Goal: Task Accomplishment & Management: Complete application form

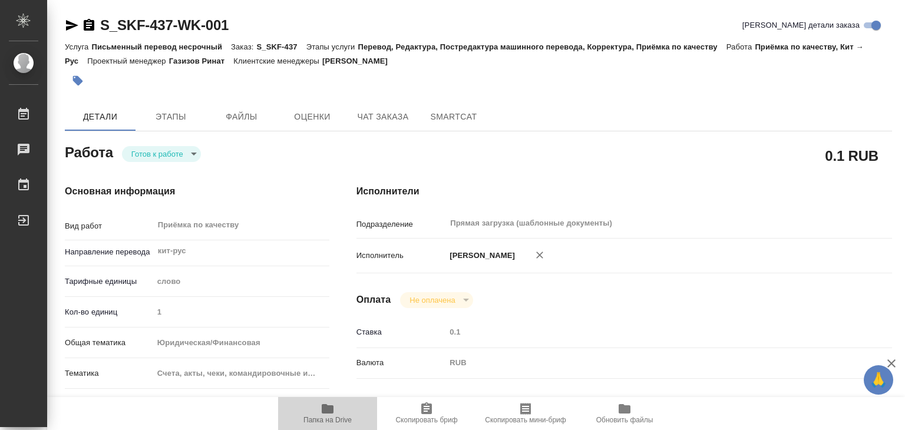
click at [332, 406] on icon "button" at bounding box center [328, 408] width 12 height 9
click at [80, 89] on button "button" at bounding box center [78, 81] width 26 height 26
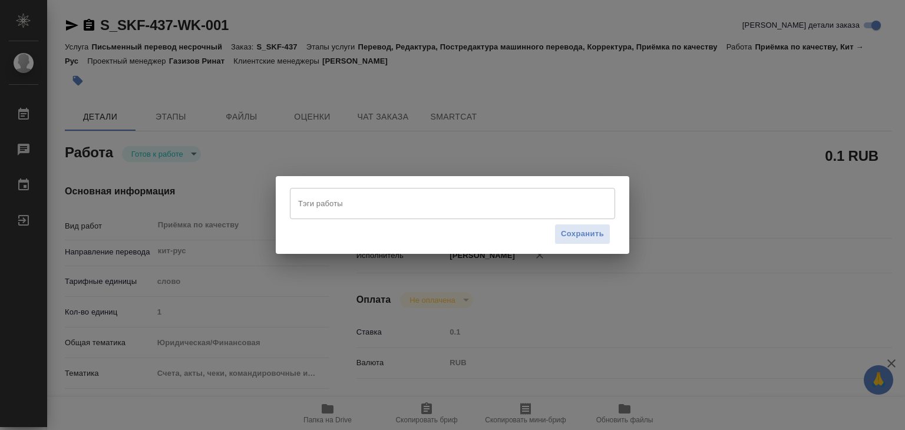
click at [323, 201] on input "Тэги работы" at bounding box center [441, 203] width 292 height 20
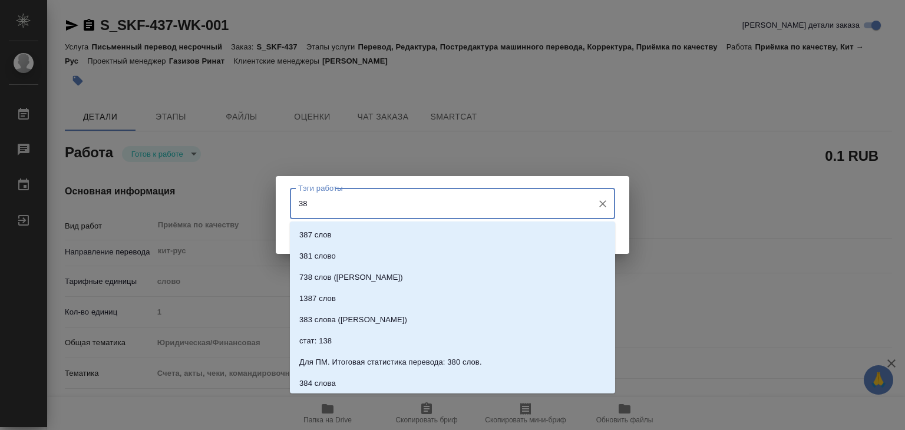
type input "382"
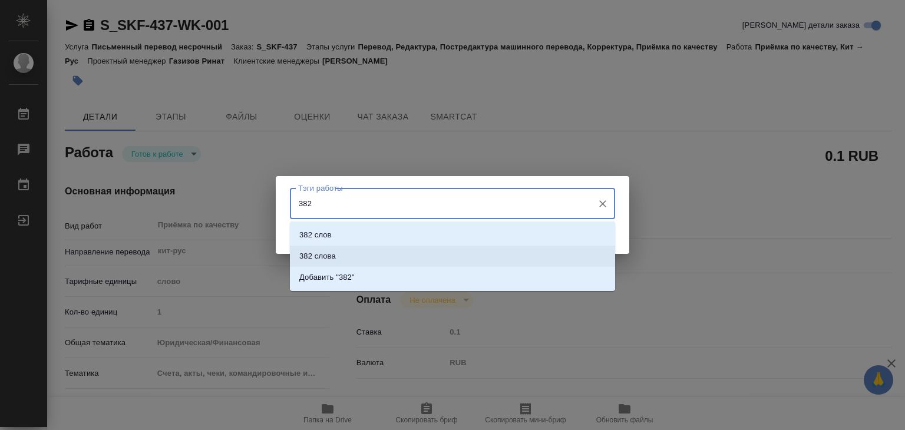
click at [322, 260] on p "382 слова" at bounding box center [317, 256] width 37 height 12
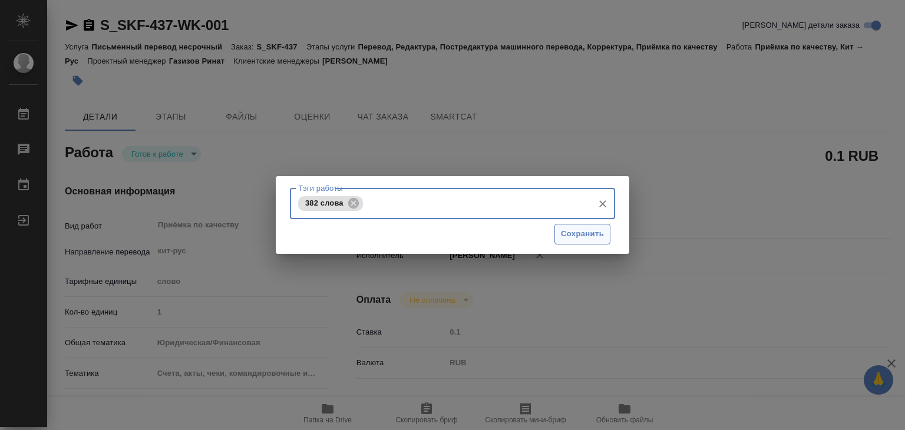
click at [589, 237] on span "Сохранить" at bounding box center [582, 234] width 43 height 14
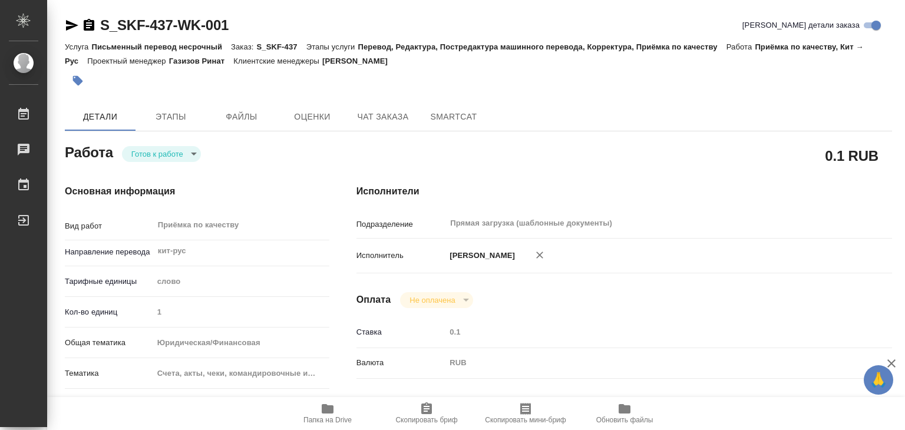
type input "readyForWork"
type input "кит-рус"
type input "5a8b1489cc6b4906c91bfd90"
type input "1"
type input "yr-fn"
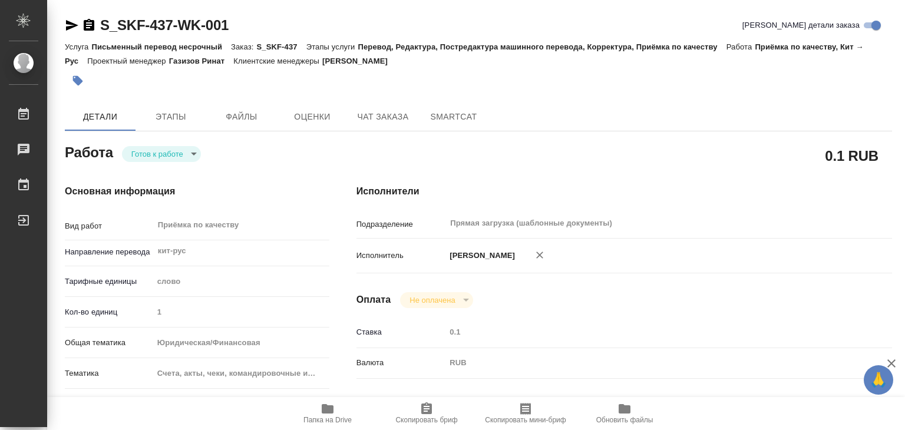
type input "5f647205b73bc97568ca66c0"
checkbox input "true"
type input "[DATE] 21:00"
type input "[DATE] 22:00"
type input "[DATE] 23:00"
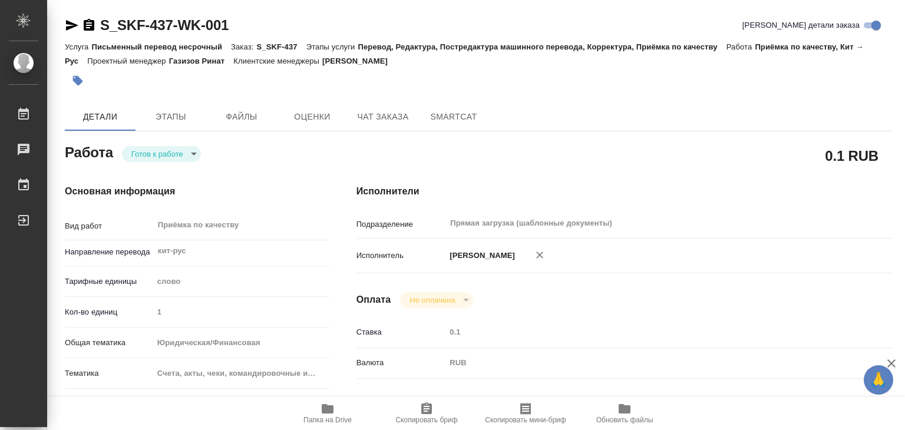
type input "Прямая загрузка (шаблонные документы)"
type input "notPayed"
type input "0.1"
type input "RUB"
type input "[PERSON_NAME]"
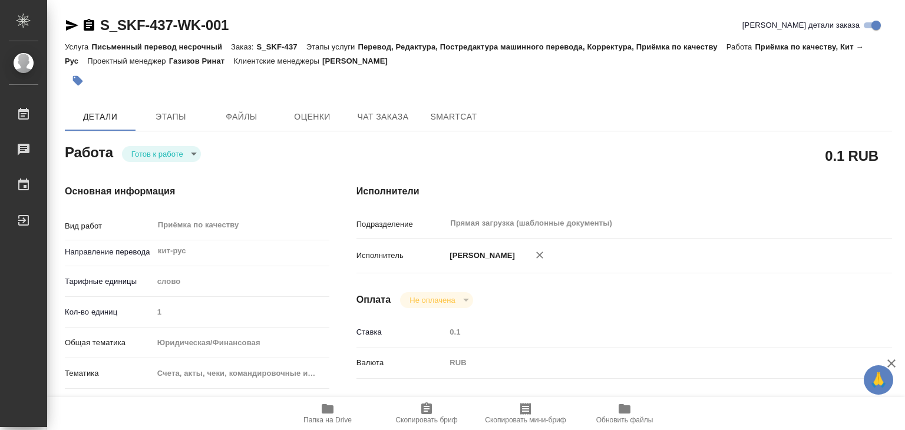
type input "S_SKF-437"
type input "Письменный перевод несрочный"
type input "Перевод, Редактура, Постредактура машинного перевода, Корректура, Приёмка по ка…"
type input "[PERSON_NAME]"
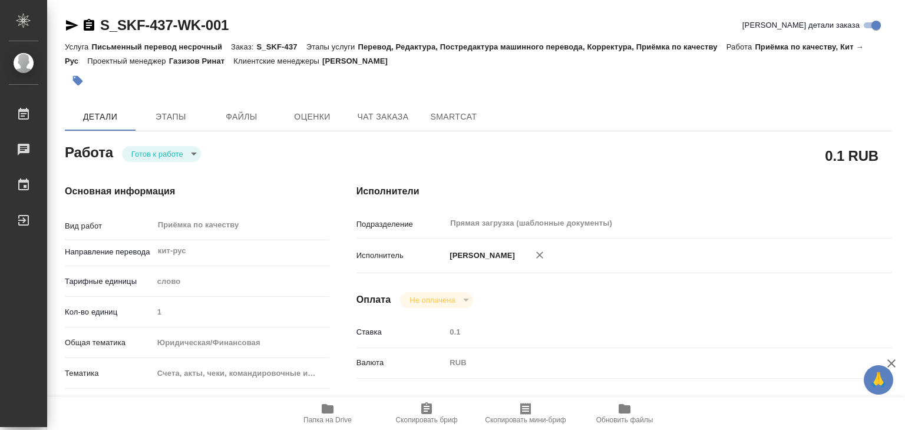
type input "/Clients/Orders SKF/Orders/S_SKF-437"
click at [153, 160] on body "🙏 .cls-1 fill:#fff; AWATERA Alilekova [PERSON_NAME] Работы 0 Чаты График Выйти …" at bounding box center [452, 215] width 905 height 430
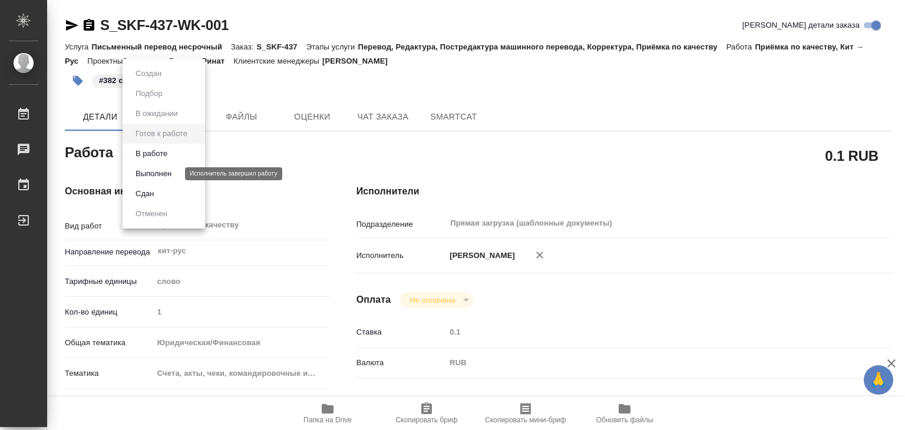
click at [160, 180] on button "Выполнен" at bounding box center [153, 173] width 43 height 13
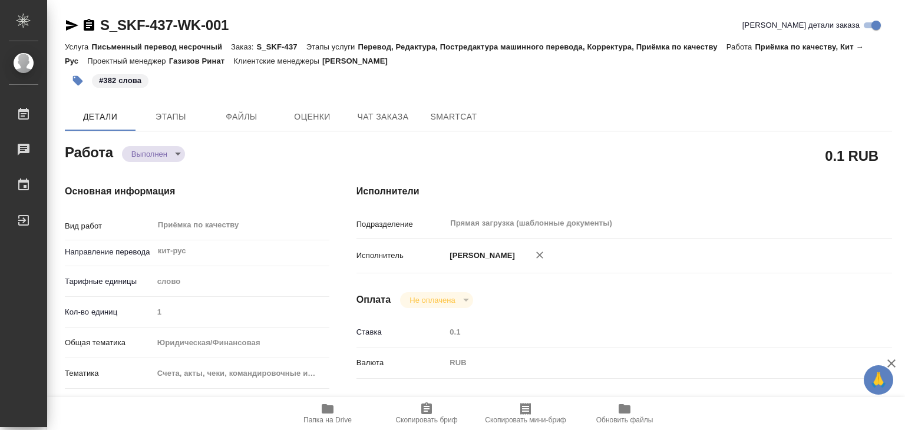
type textarea "x"
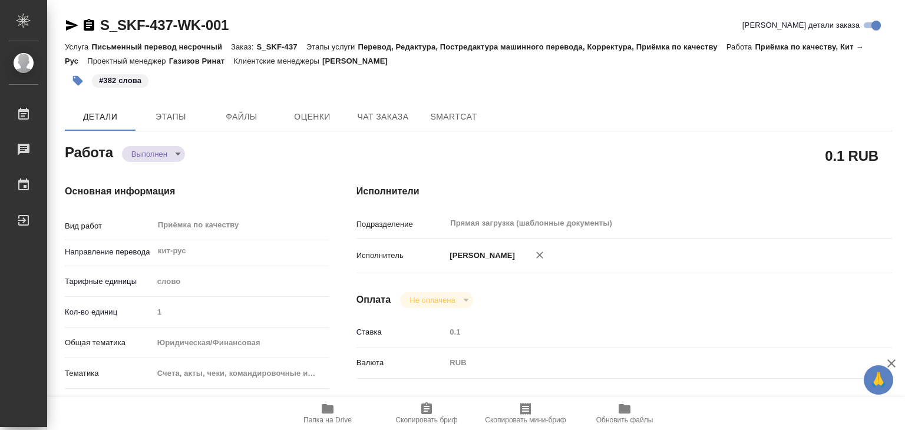
type textarea "x"
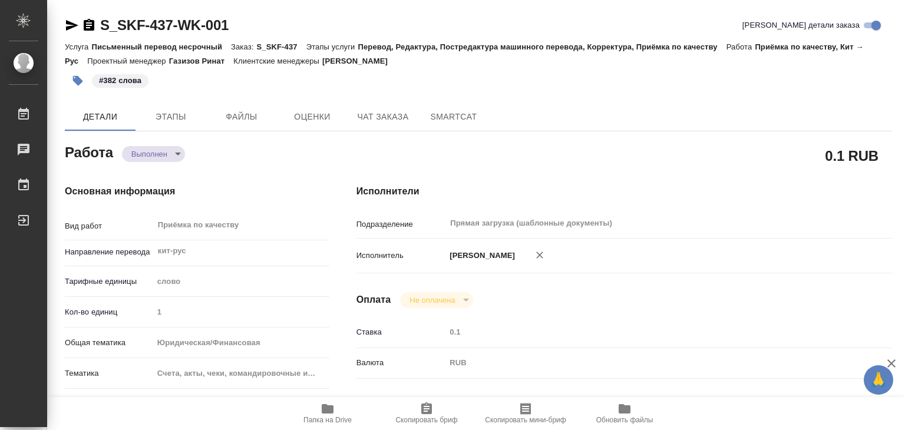
type textarea "x"
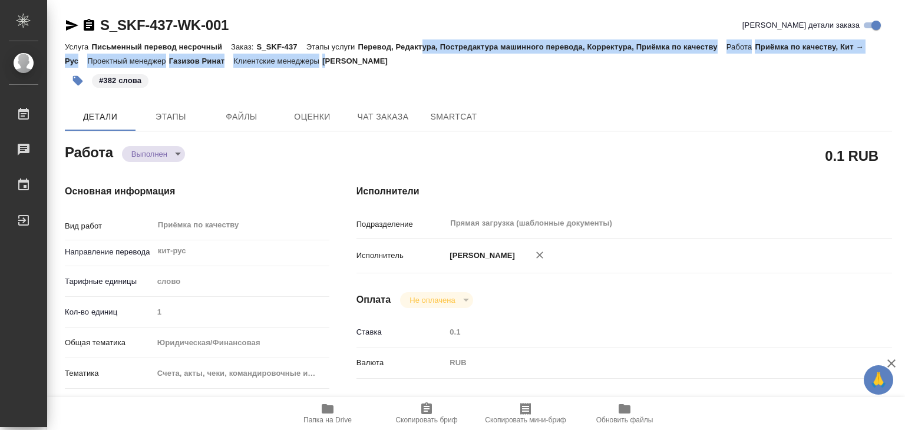
drag, startPoint x: 429, startPoint y: 48, endPoint x: 347, endPoint y: 65, distance: 83.5
click at [347, 65] on div "Услуга Письменный перевод несрочный Заказ: S_SKF-437 Этапы услуги Перевод, Реда…" at bounding box center [478, 53] width 827 height 28
click at [347, 65] on p "[PERSON_NAME]" at bounding box center [359, 61] width 74 height 9
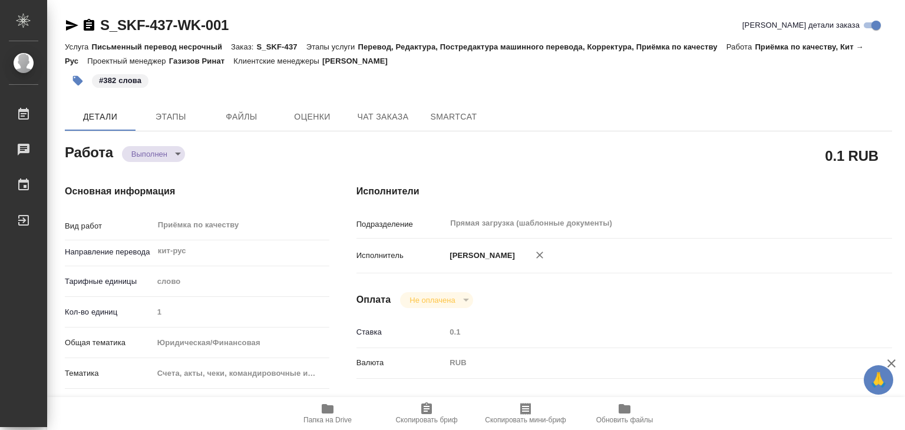
drag, startPoint x: 345, startPoint y: 64, endPoint x: 447, endPoint y: 67, distance: 102.5
click at [447, 67] on div "Услуга Письменный перевод несрочный Заказ: S_SKF-437 Этапы услуги Перевод, Реда…" at bounding box center [478, 53] width 827 height 28
copy p "[PERSON_NAME]"
drag, startPoint x: 98, startPoint y: 6, endPoint x: 177, endPoint y: 19, distance: 80.1
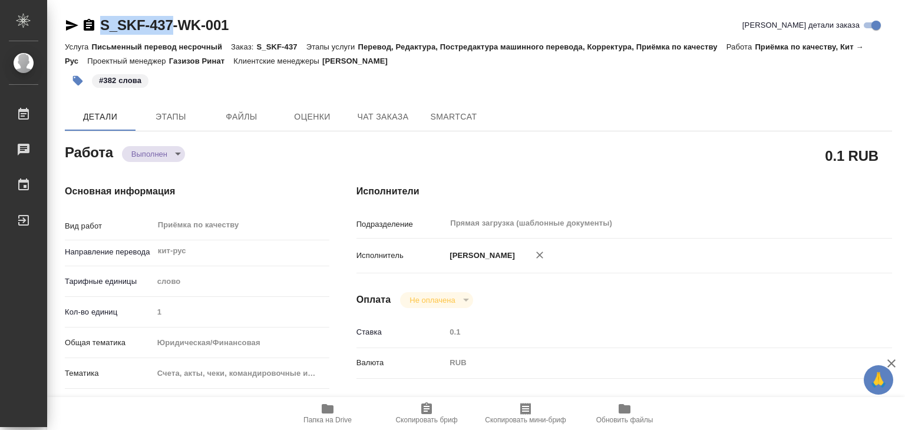
copy link "S_SKF-437"
